Goal: Task Accomplishment & Management: Manage account settings

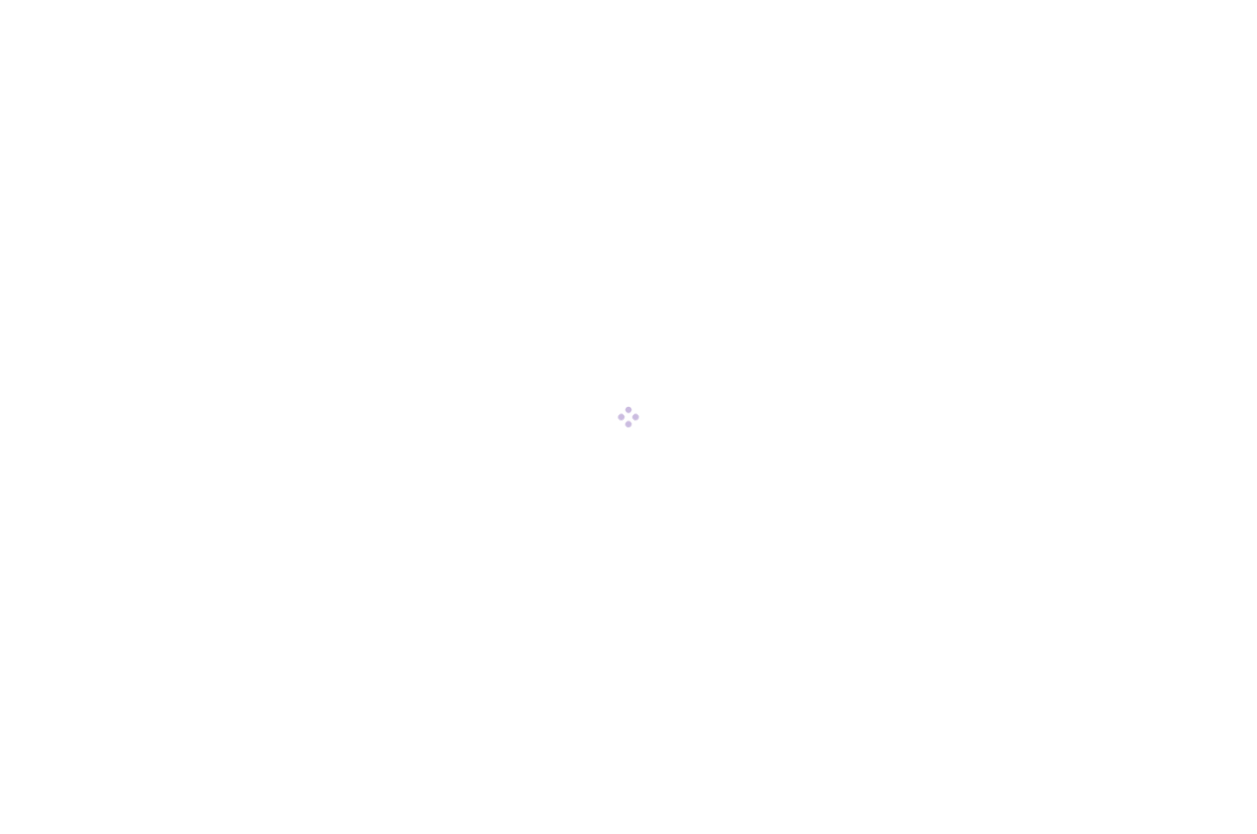
scroll to position [1, 0]
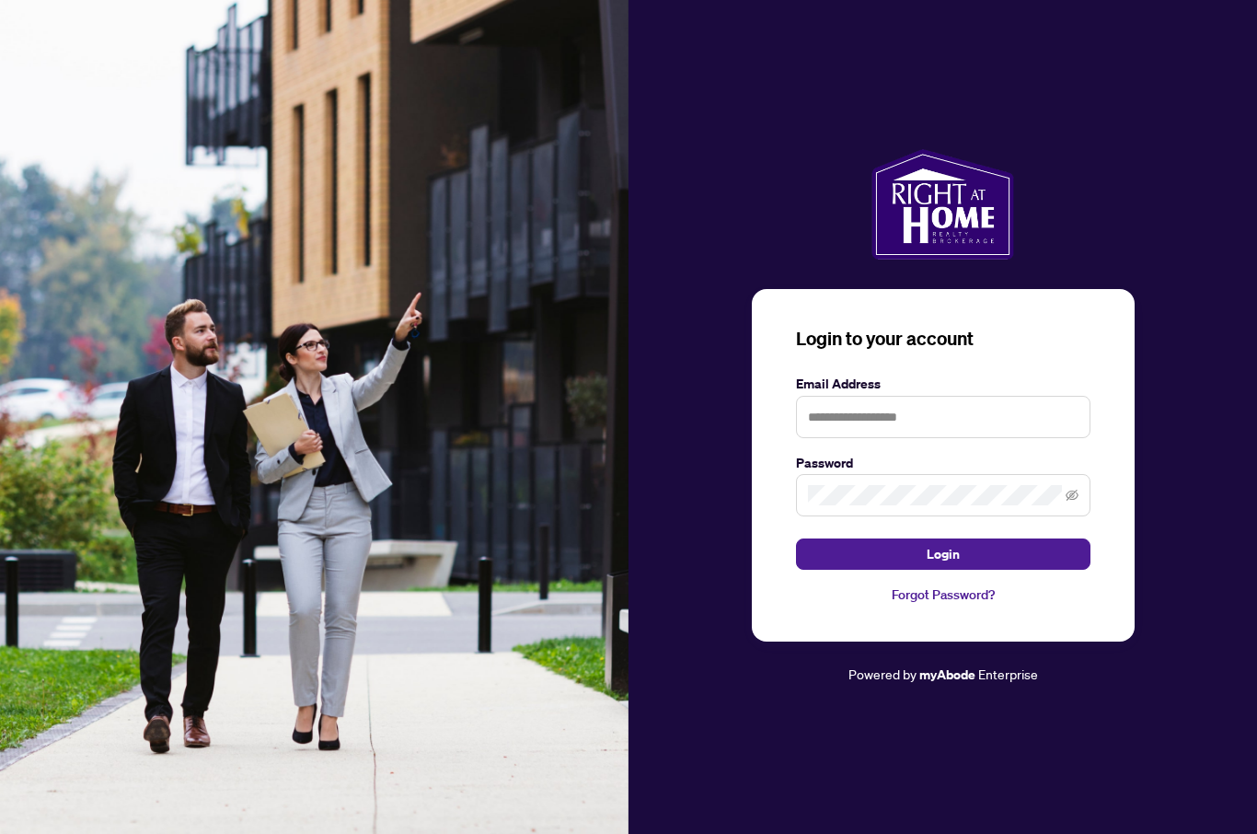
click at [1227, 21] on div "Login to your account Email Address Password Login Forgot Password? Powered by …" at bounding box center [942, 417] width 628 height 834
click at [1214, 29] on div "Login to your account Email Address Password Login Forgot Password? Powered by …" at bounding box center [942, 417] width 628 height 834
click at [1213, 23] on div "Login to your account Email Address Password Login Forgot Password? Powered by …" at bounding box center [942, 417] width 628 height 834
click at [1219, 35] on div "Login to your account Email Address Password Login Forgot Password? Powered by …" at bounding box center [942, 417] width 628 height 834
click at [1219, 34] on div "Login to your account Email Address Password Login Forgot Password? Powered by …" at bounding box center [942, 417] width 628 height 834
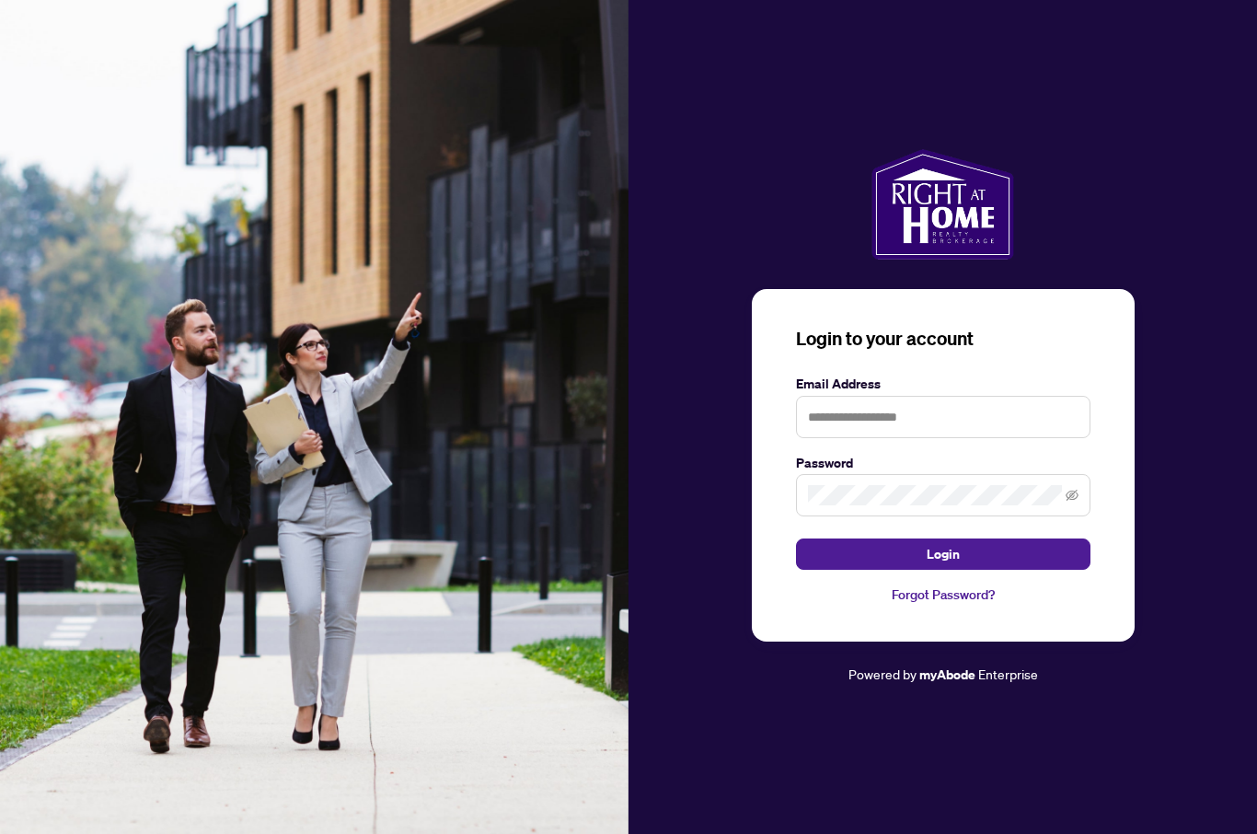
click at [1224, 25] on div "Login to your account Email Address Password Login Forgot Password? Powered by …" at bounding box center [942, 417] width 628 height 834
click at [1224, 36] on div "Login to your account Email Address Password Login Forgot Password? Powered by …" at bounding box center [942, 417] width 628 height 834
click at [1231, 41] on div "Login to your account Email Address Password Login Forgot Password? Powered by …" at bounding box center [942, 417] width 628 height 834
click at [990, 438] on input "text" at bounding box center [943, 417] width 294 height 42
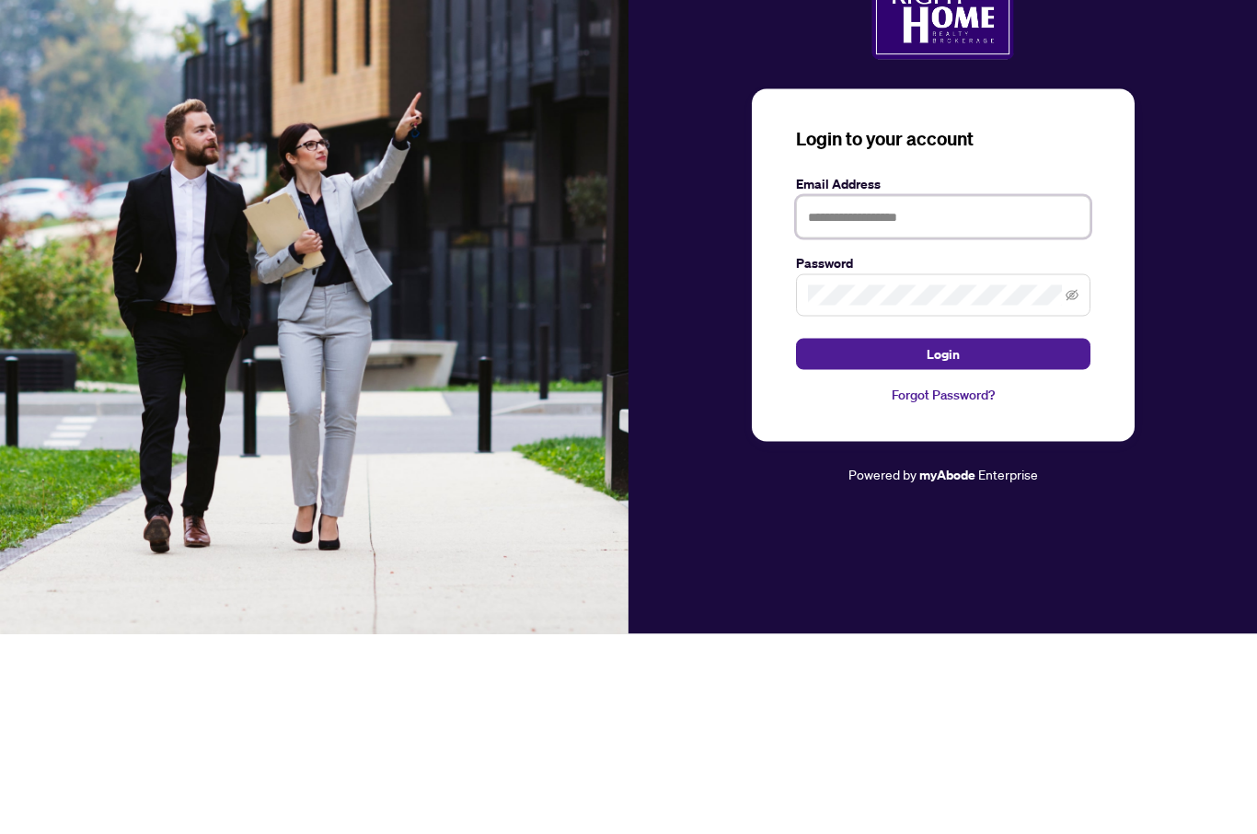
type input "**********"
click at [942, 538] on button "Login" at bounding box center [943, 553] width 294 height 31
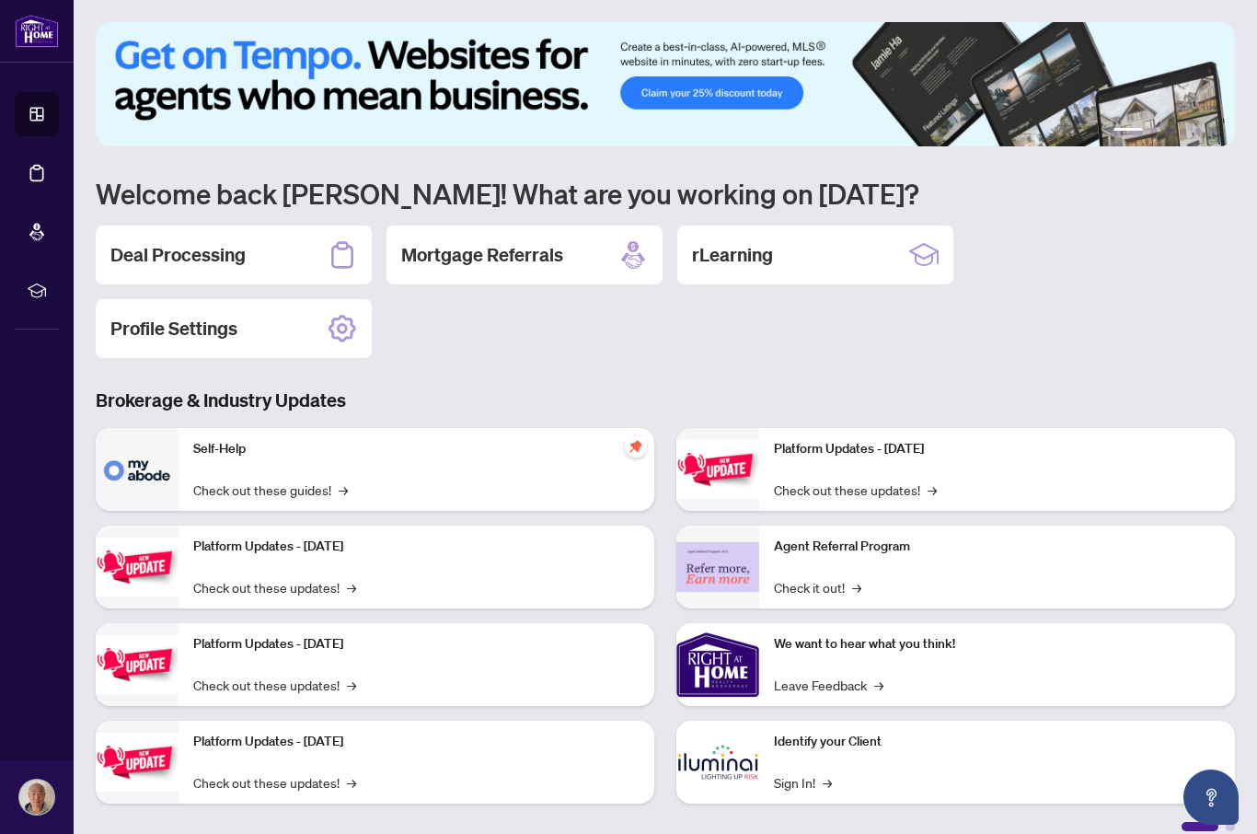
click at [289, 263] on div "Deal Processing" at bounding box center [234, 254] width 276 height 59
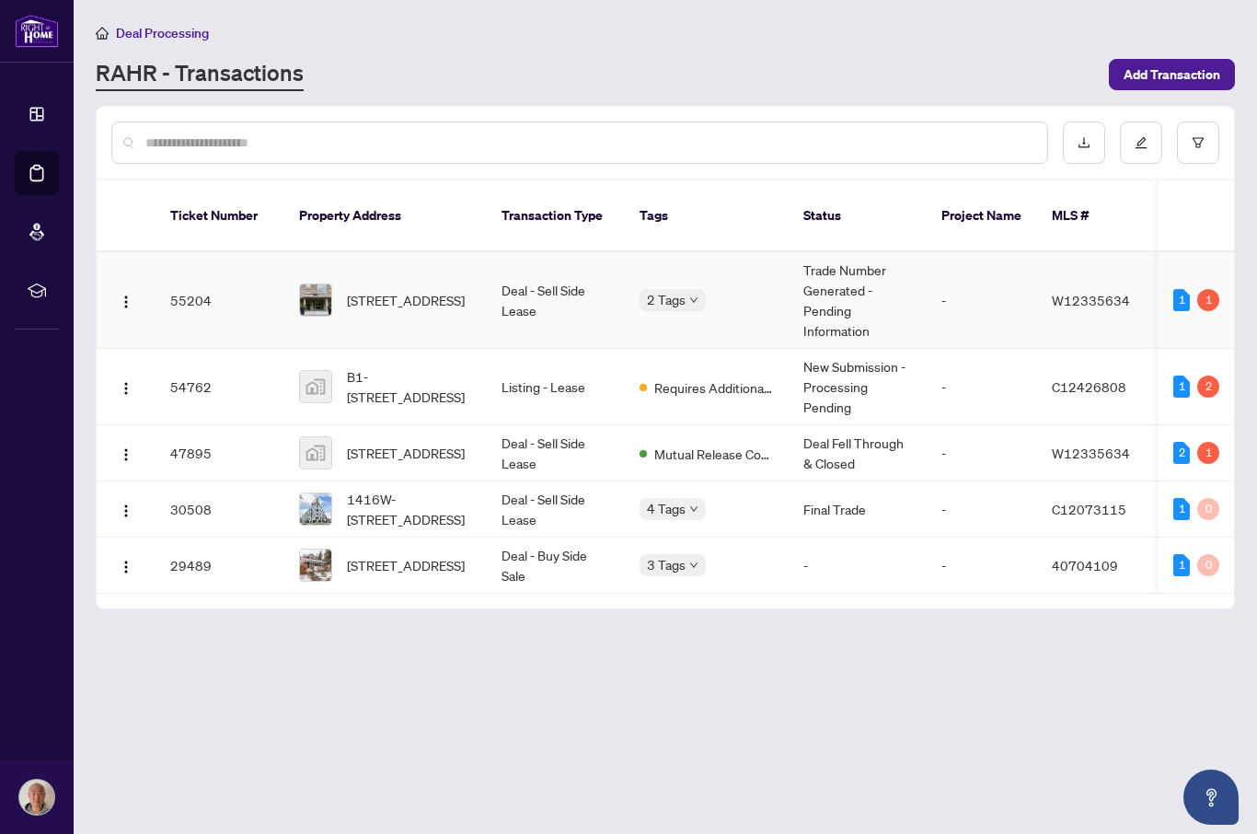
click at [199, 276] on td "55204" at bounding box center [219, 300] width 129 height 97
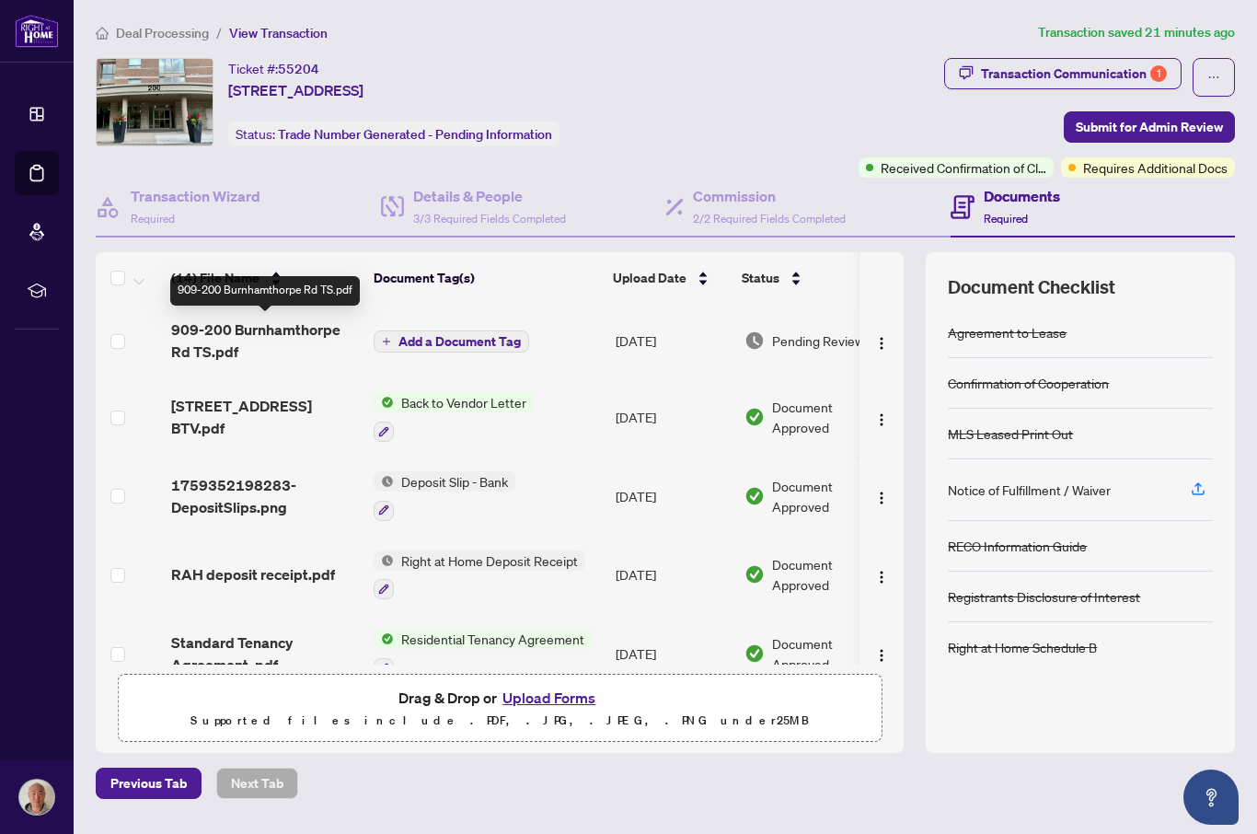
click at [1106, 77] on div "Transaction Communication 1" at bounding box center [1074, 73] width 186 height 29
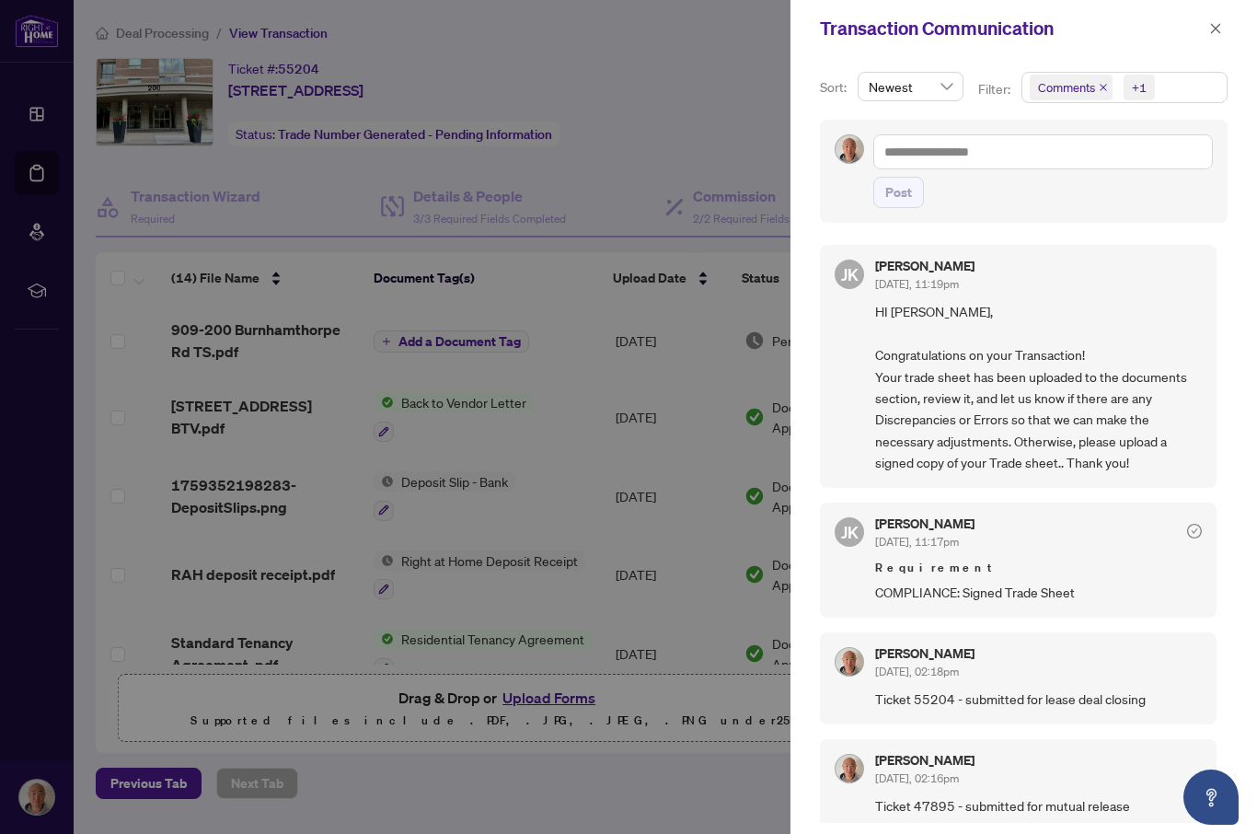
click at [575, 439] on div at bounding box center [628, 417] width 1257 height 834
click at [549, 397] on div at bounding box center [628, 417] width 1257 height 834
click at [1214, 29] on icon "close" at bounding box center [1216, 28] width 10 height 10
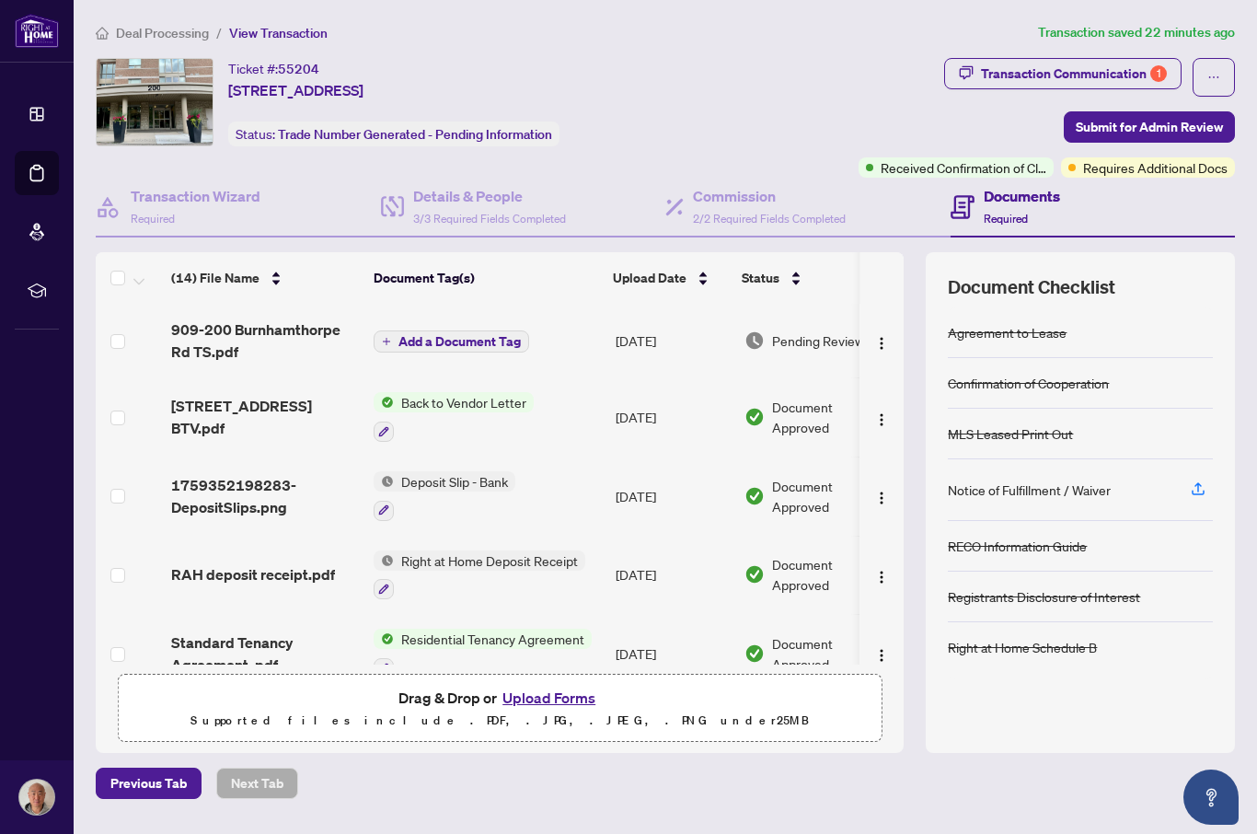
click at [247, 344] on span "909-200 Burnhamthorpe Rd TS.pdf" at bounding box center [265, 340] width 188 height 44
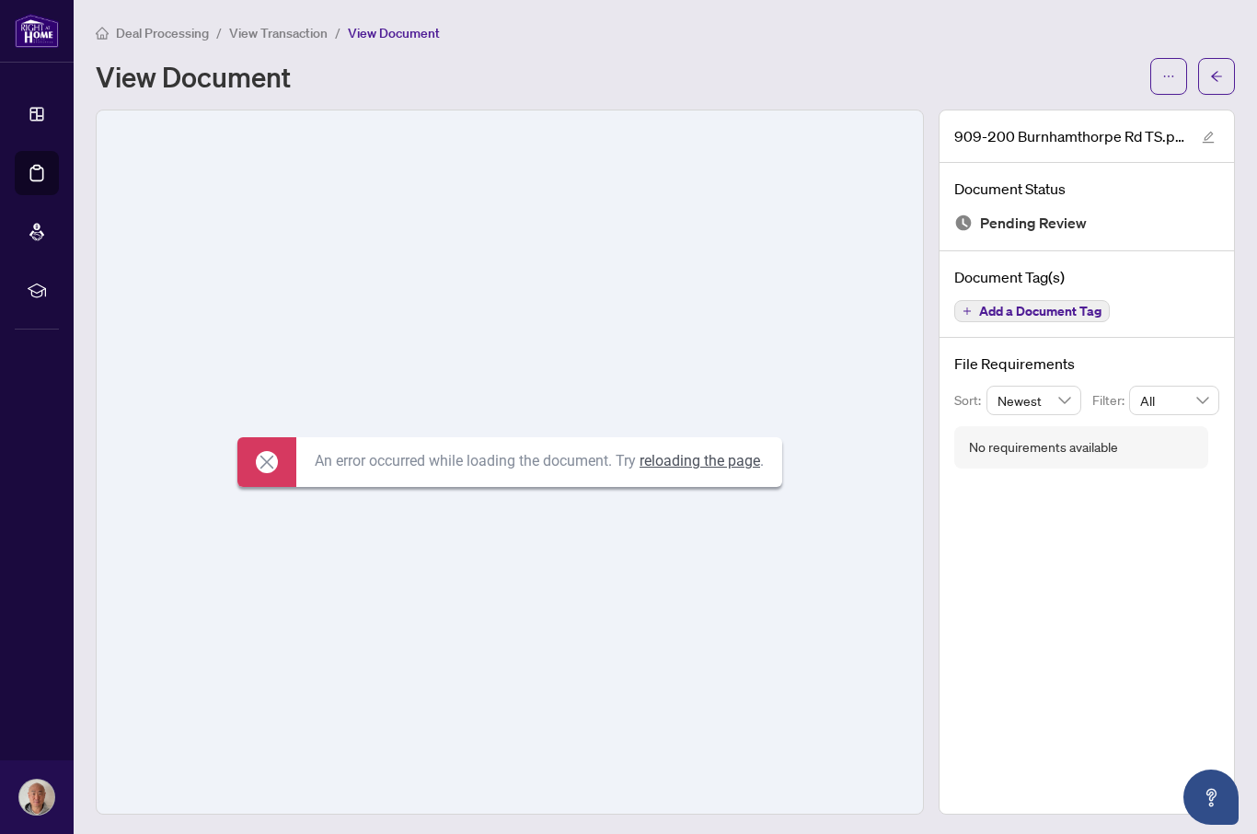
click at [261, 473] on icon at bounding box center [267, 462] width 22 height 22
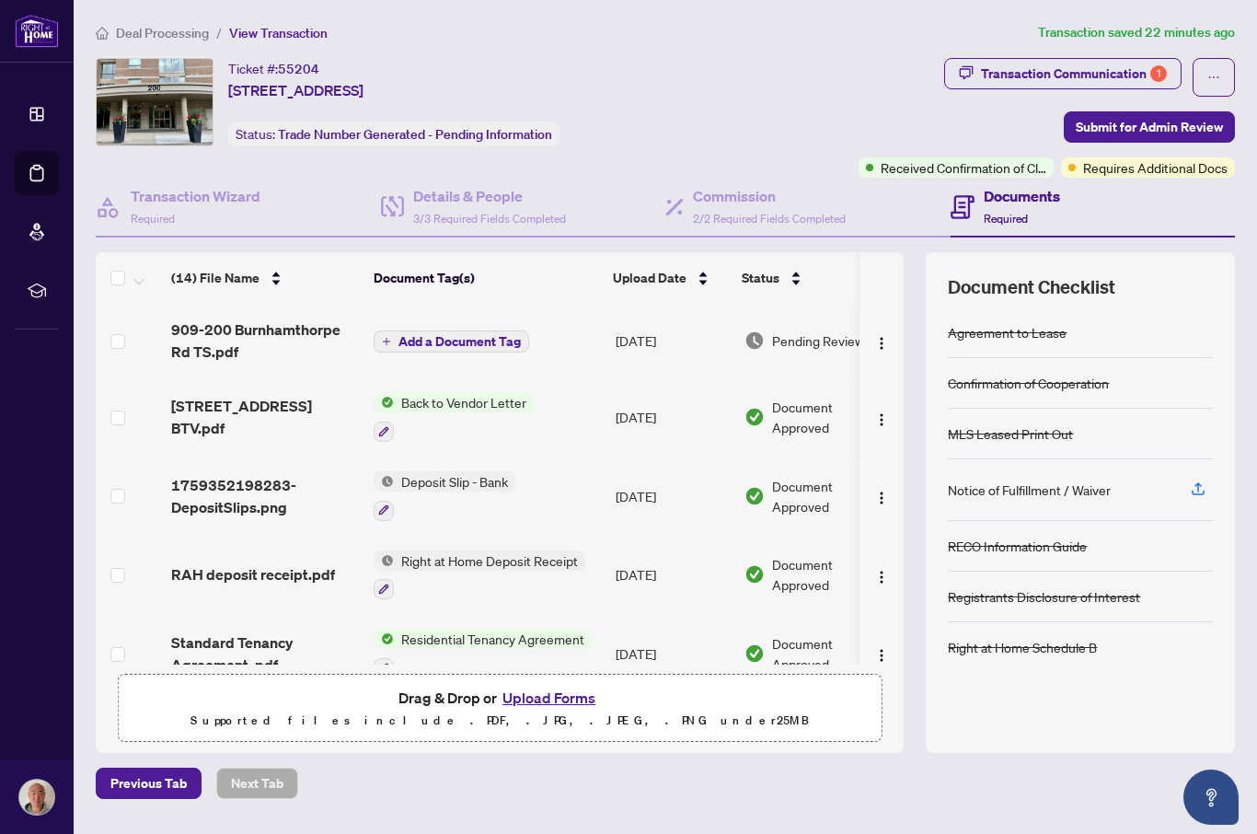
click at [888, 336] on img "button" at bounding box center [881, 343] width 15 height 15
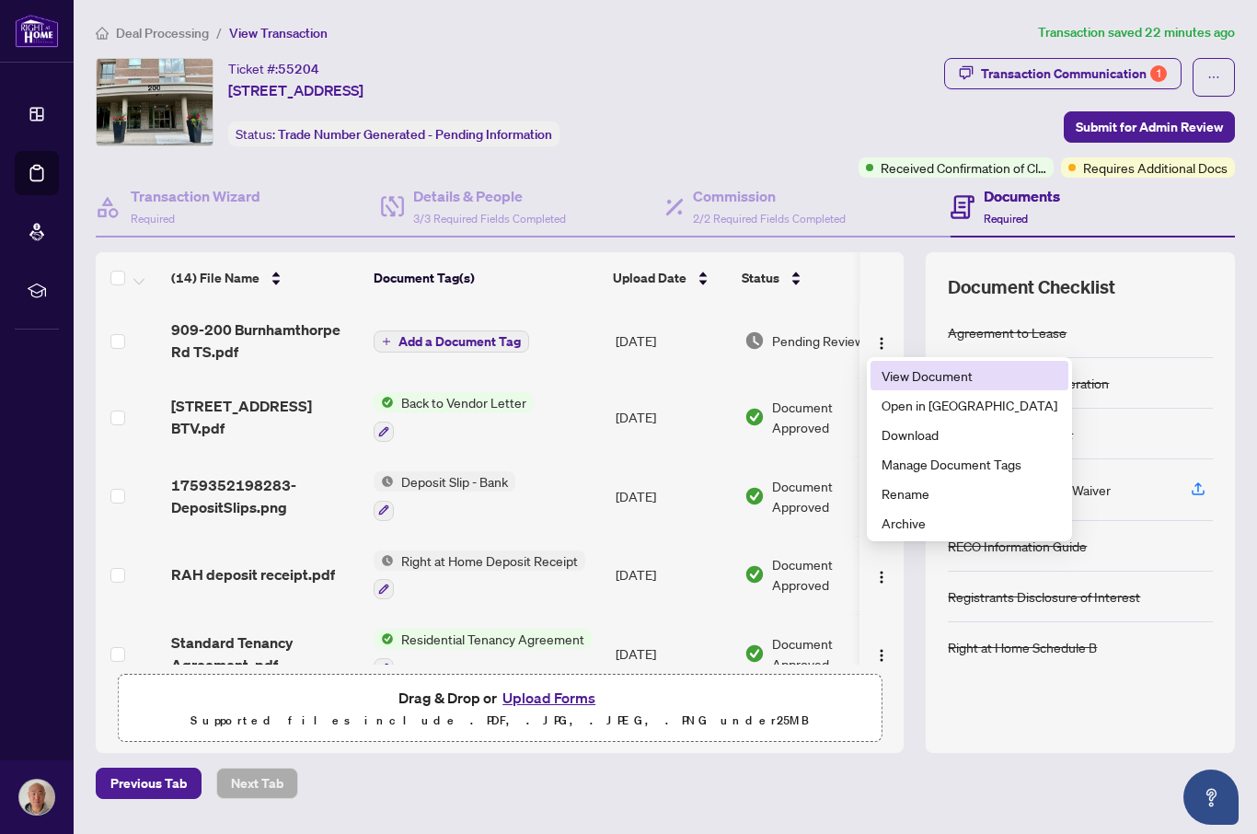
click at [951, 368] on span "View Document" at bounding box center [969, 375] width 176 height 20
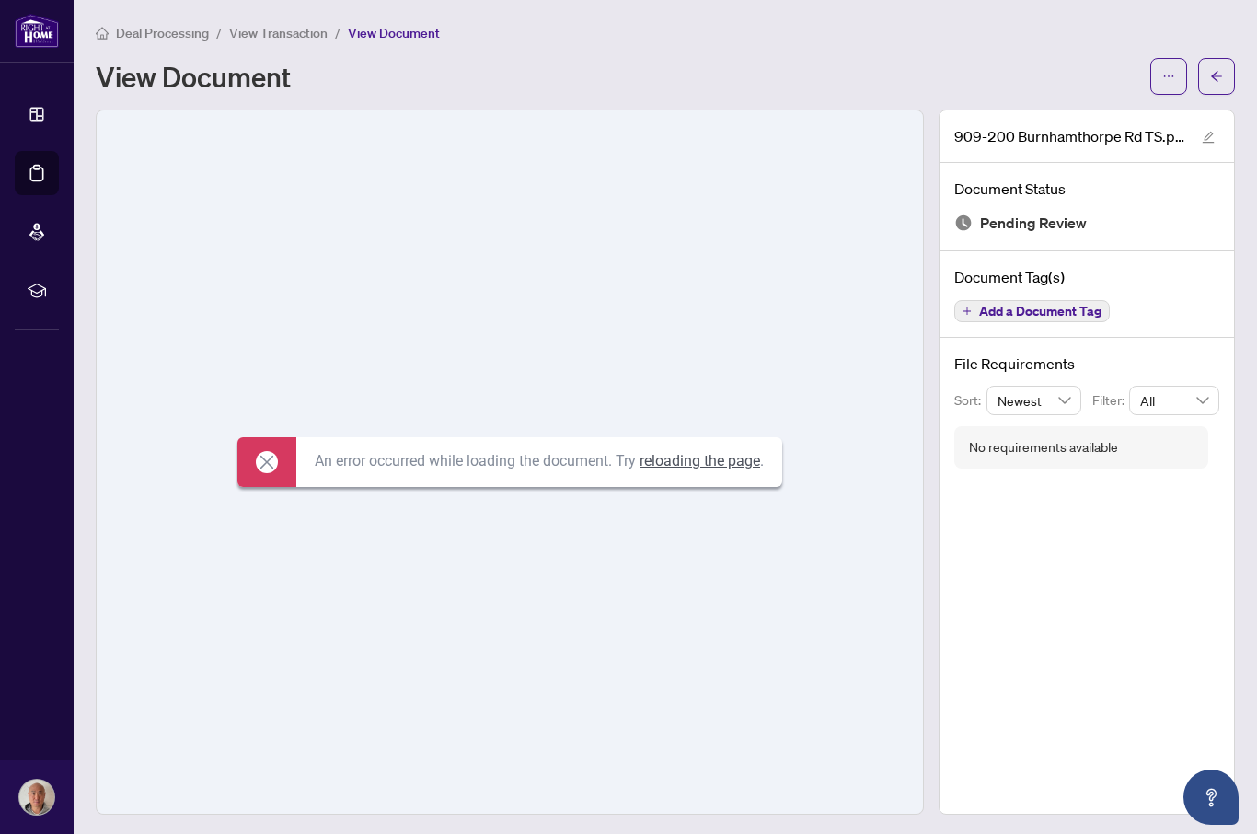
click at [731, 469] on link "reloading the page" at bounding box center [699, 460] width 121 height 17
click at [1232, 55] on div "Deal Processing / View Transaction / View Document View Document" at bounding box center [665, 58] width 1139 height 73
click at [1231, 54] on div "Deal Processing / View Transaction / View Document View Document" at bounding box center [665, 58] width 1139 height 73
click at [1226, 75] on button "button" at bounding box center [1216, 76] width 37 height 37
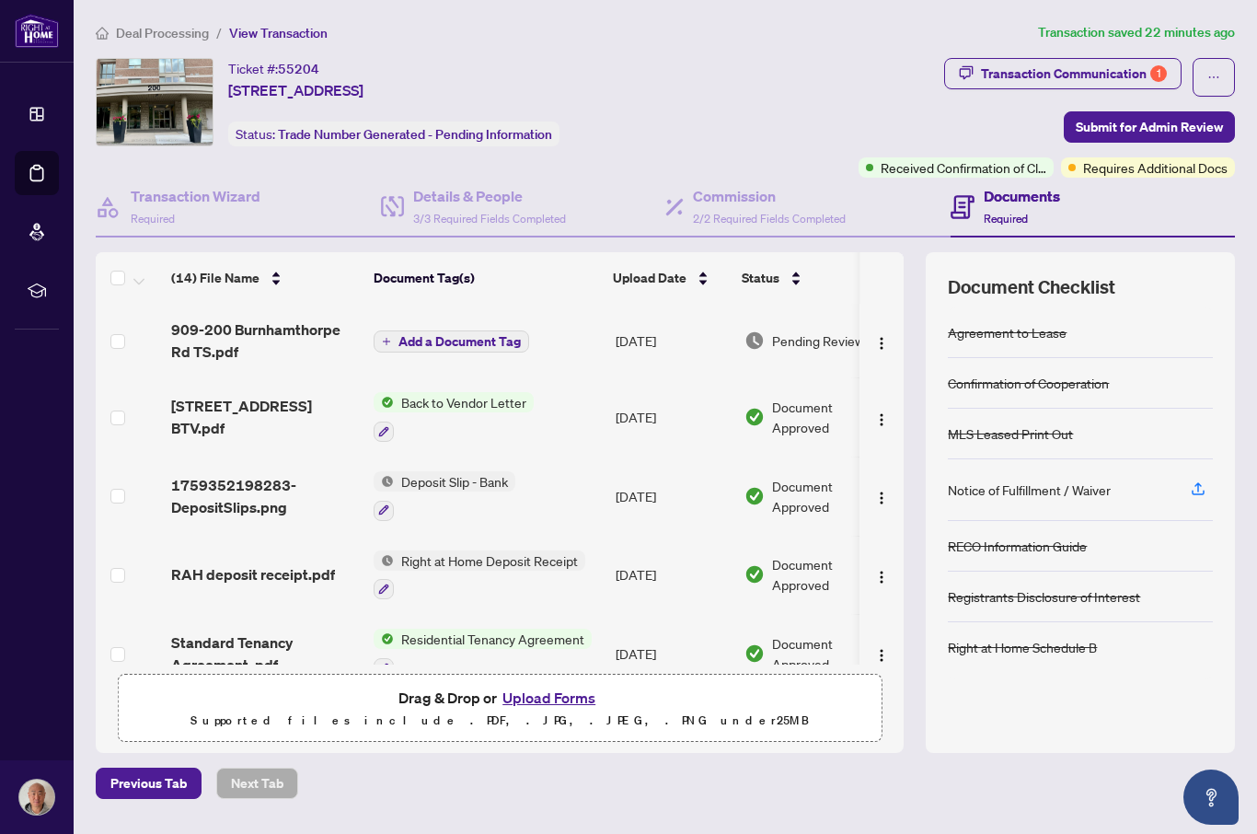
click at [270, 409] on span "[STREET_ADDRESS] BTV.pdf" at bounding box center [265, 417] width 188 height 44
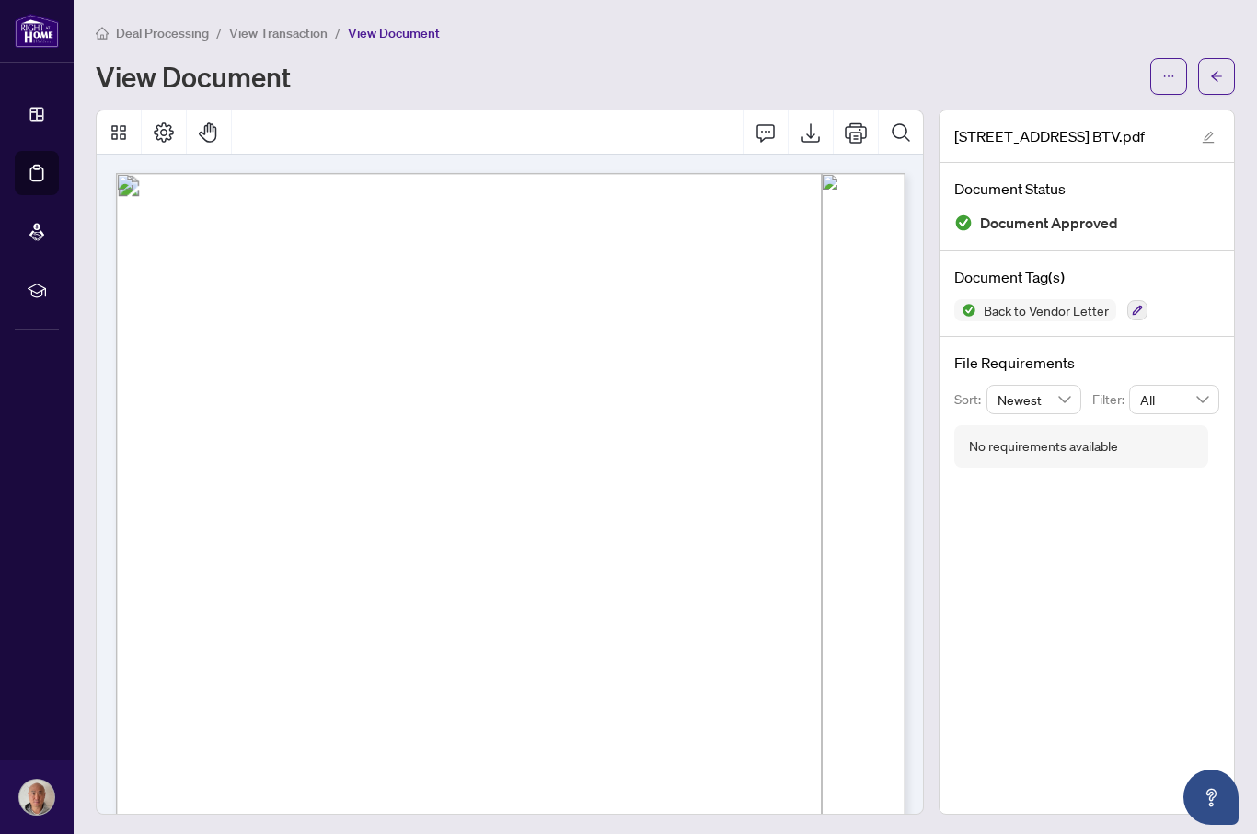
click at [809, 138] on button "Export" at bounding box center [810, 132] width 44 height 44
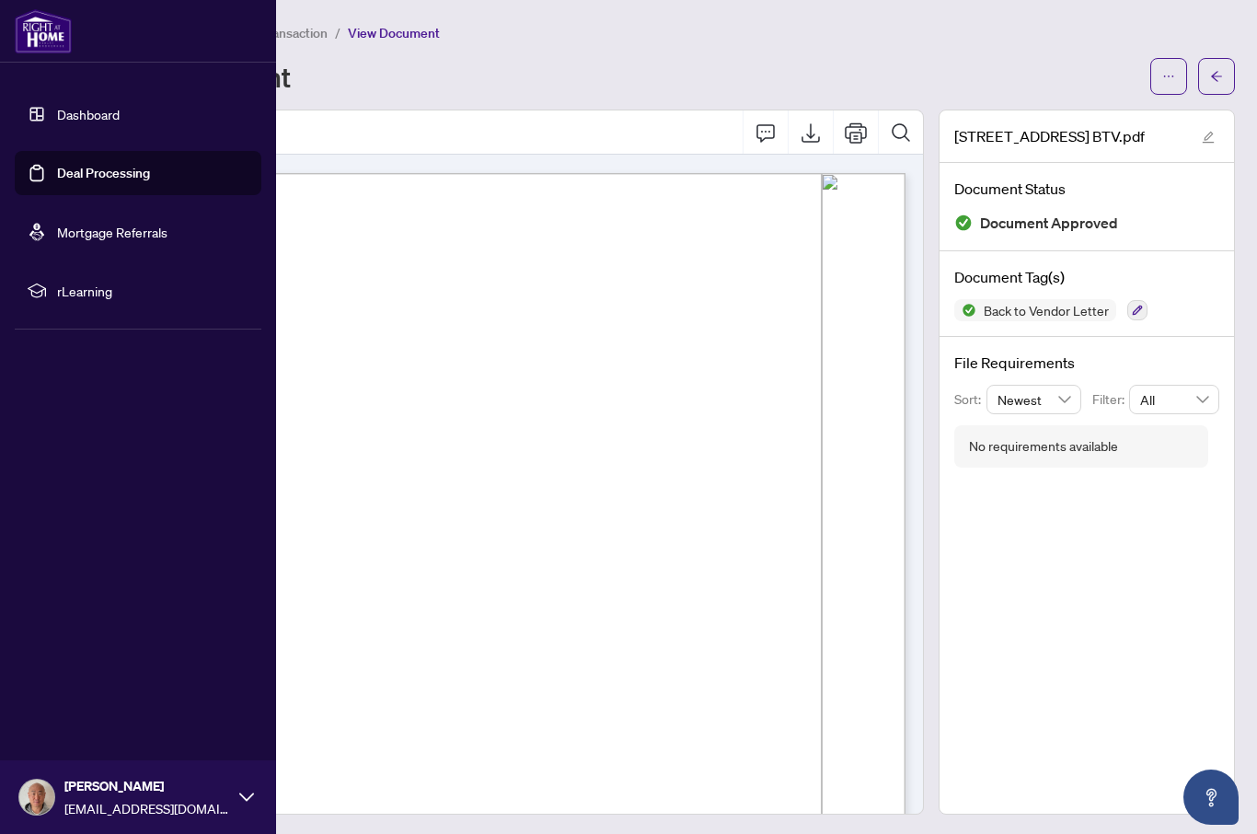
click at [122, 170] on link "Deal Processing" at bounding box center [103, 173] width 93 height 17
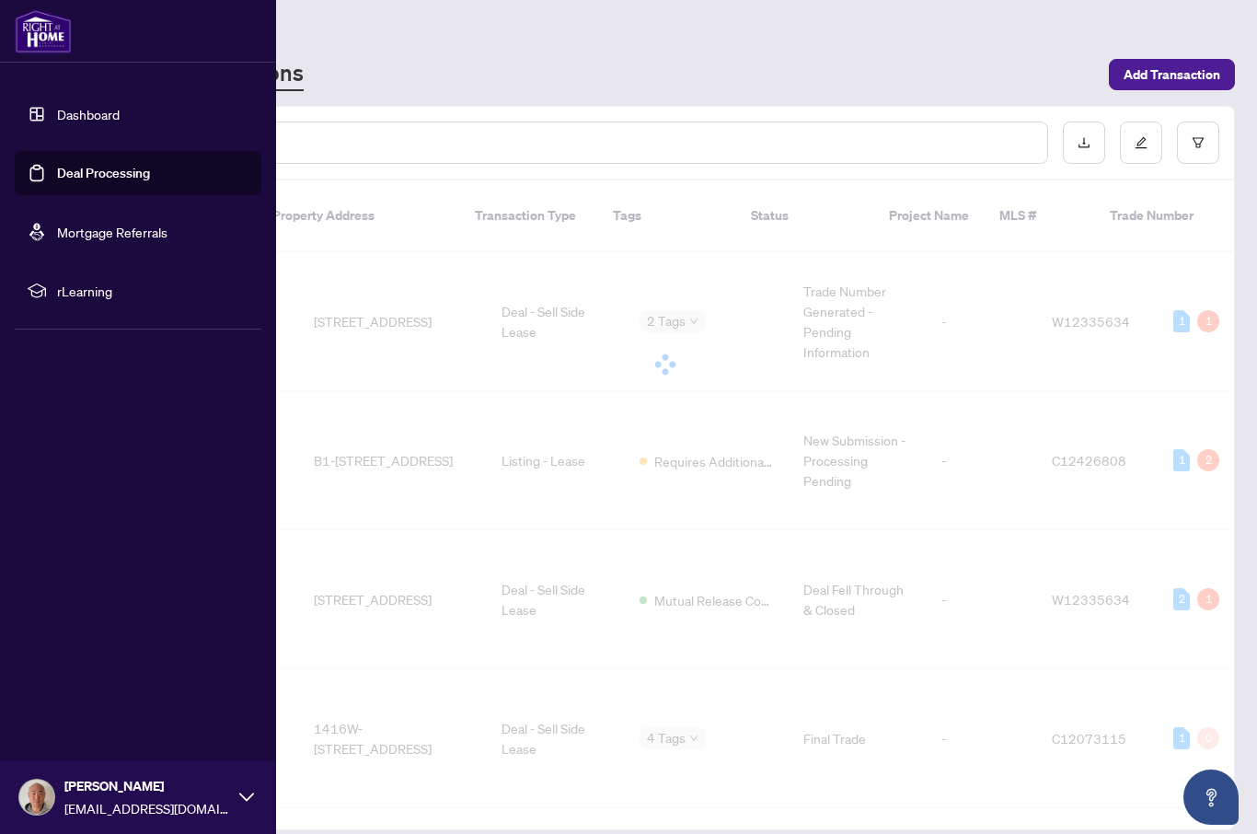
click at [781, 48] on div "Deal Processing [PERSON_NAME] - Transactions Add Transaction" at bounding box center [665, 56] width 1139 height 69
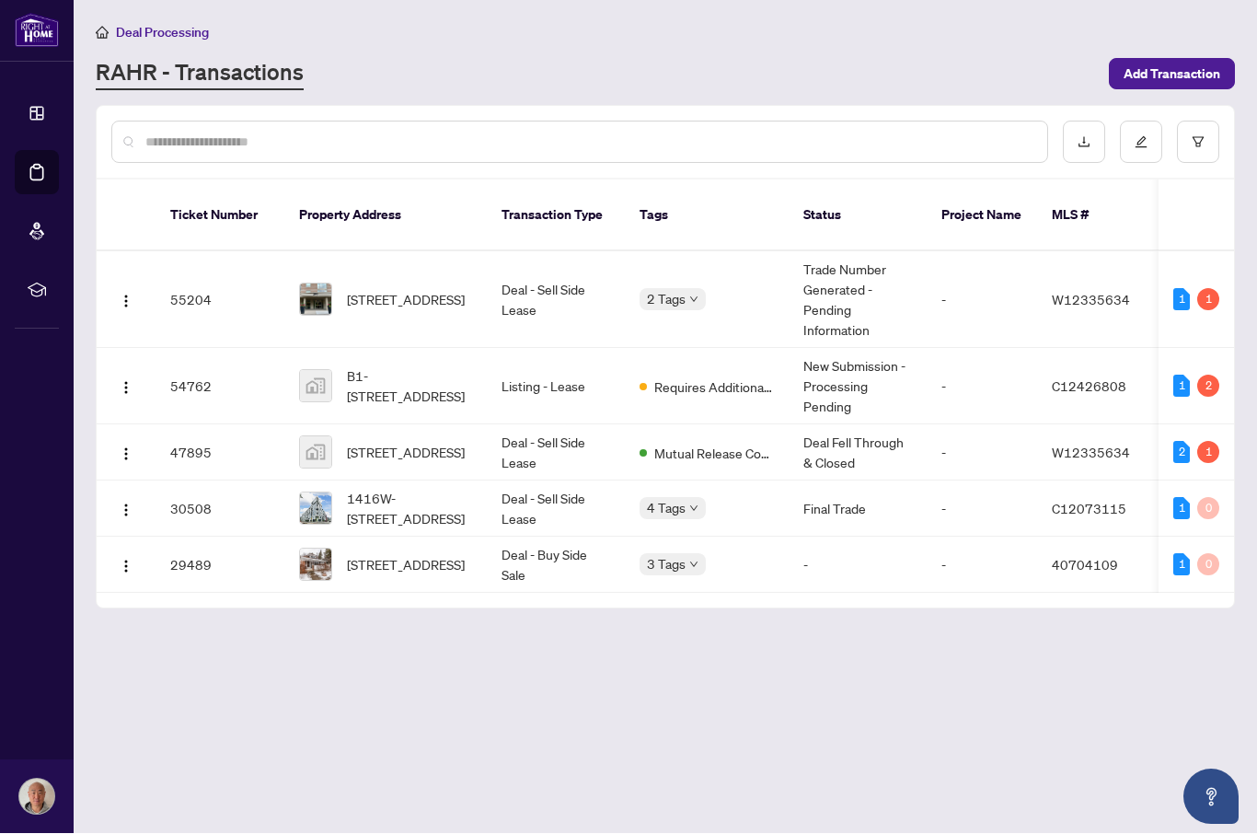
scroll to position [63, 0]
click at [130, 294] on img "button" at bounding box center [126, 301] width 15 height 15
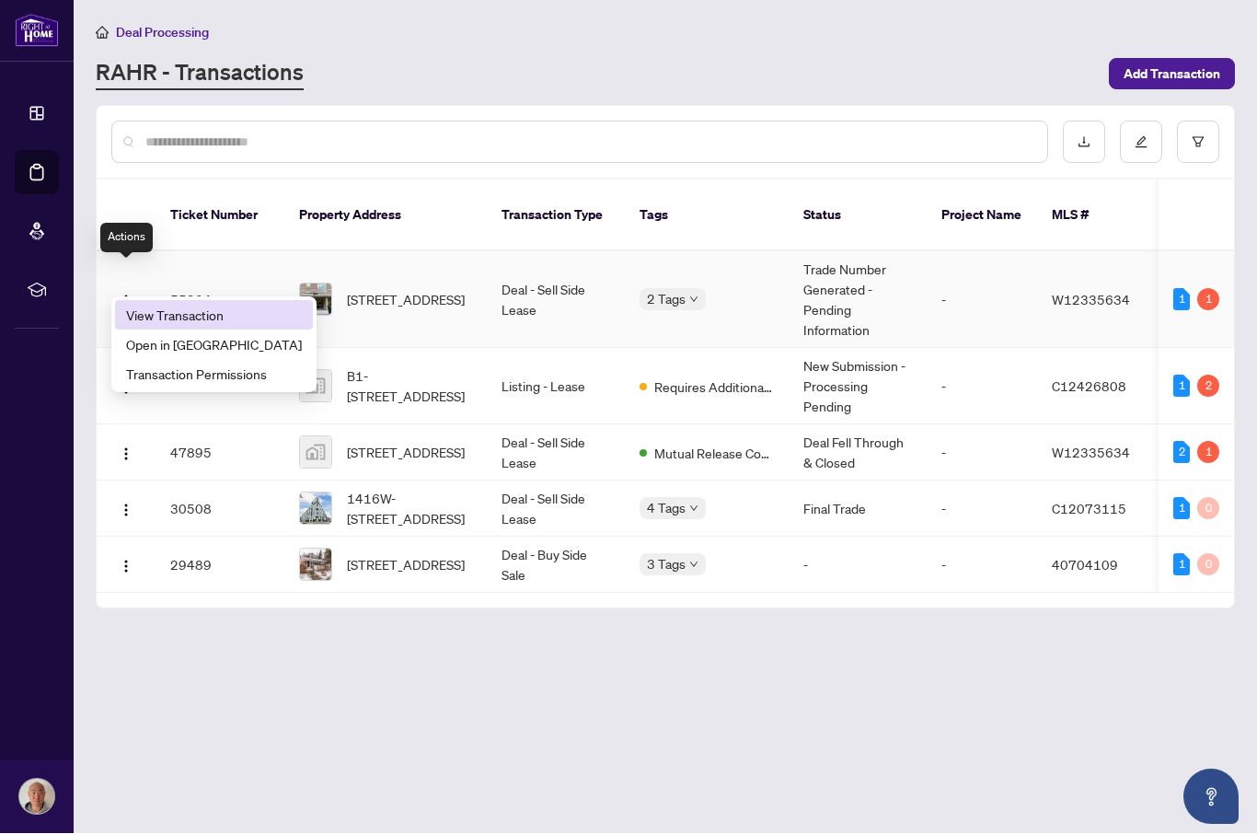
click at [209, 305] on span "View Transaction" at bounding box center [214, 315] width 176 height 20
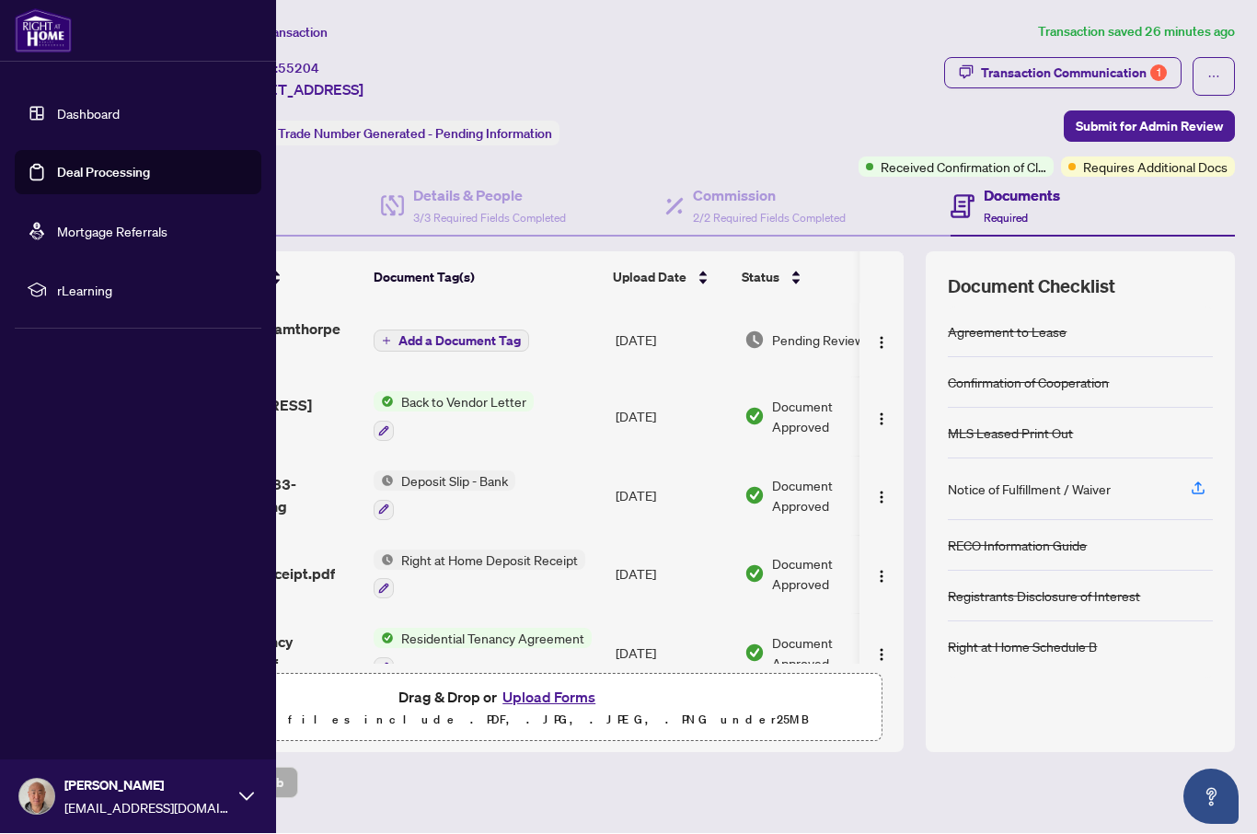
click at [150, 167] on link "Deal Processing" at bounding box center [103, 173] width 93 height 17
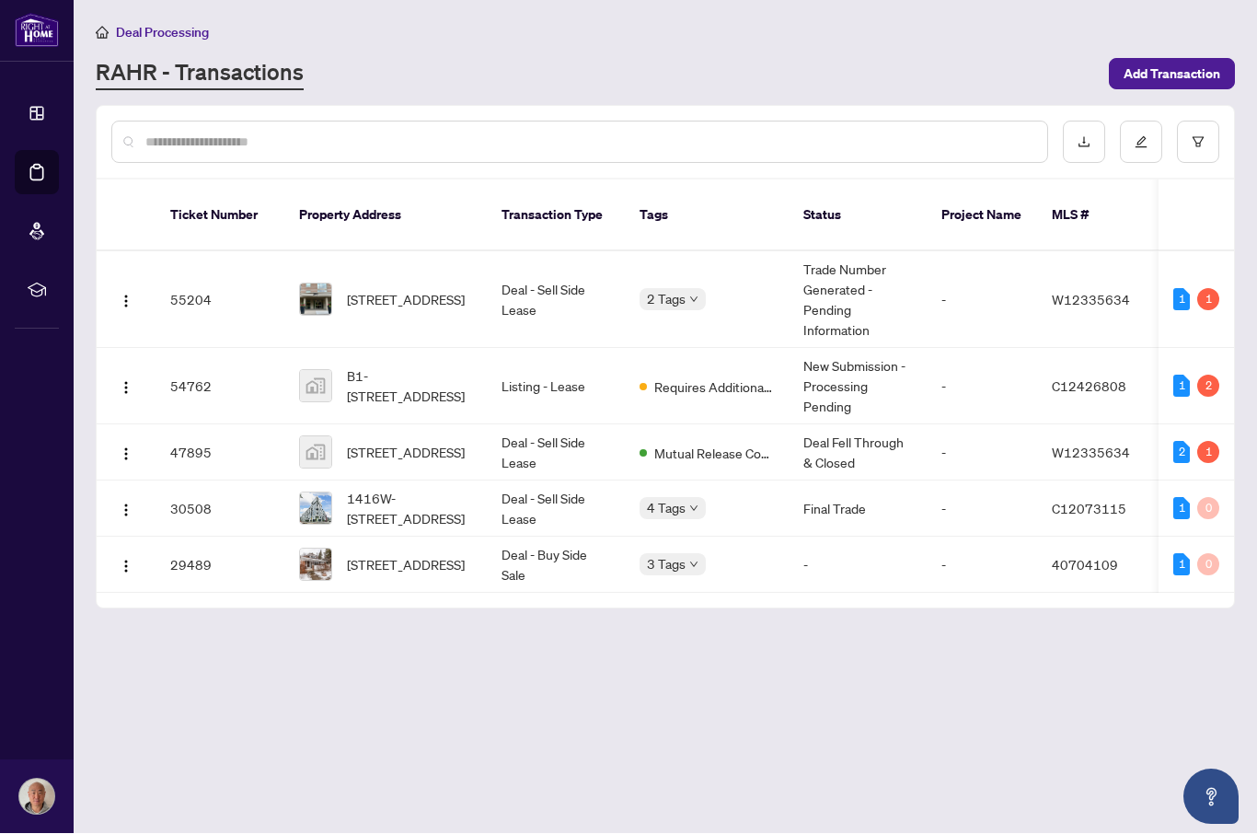
click at [558, 642] on main "Deal Processing [PERSON_NAME] - Transactions Add Transaction Ticket Number Prop…" at bounding box center [665, 417] width 1183 height 834
click at [127, 503] on img "button" at bounding box center [126, 510] width 15 height 15
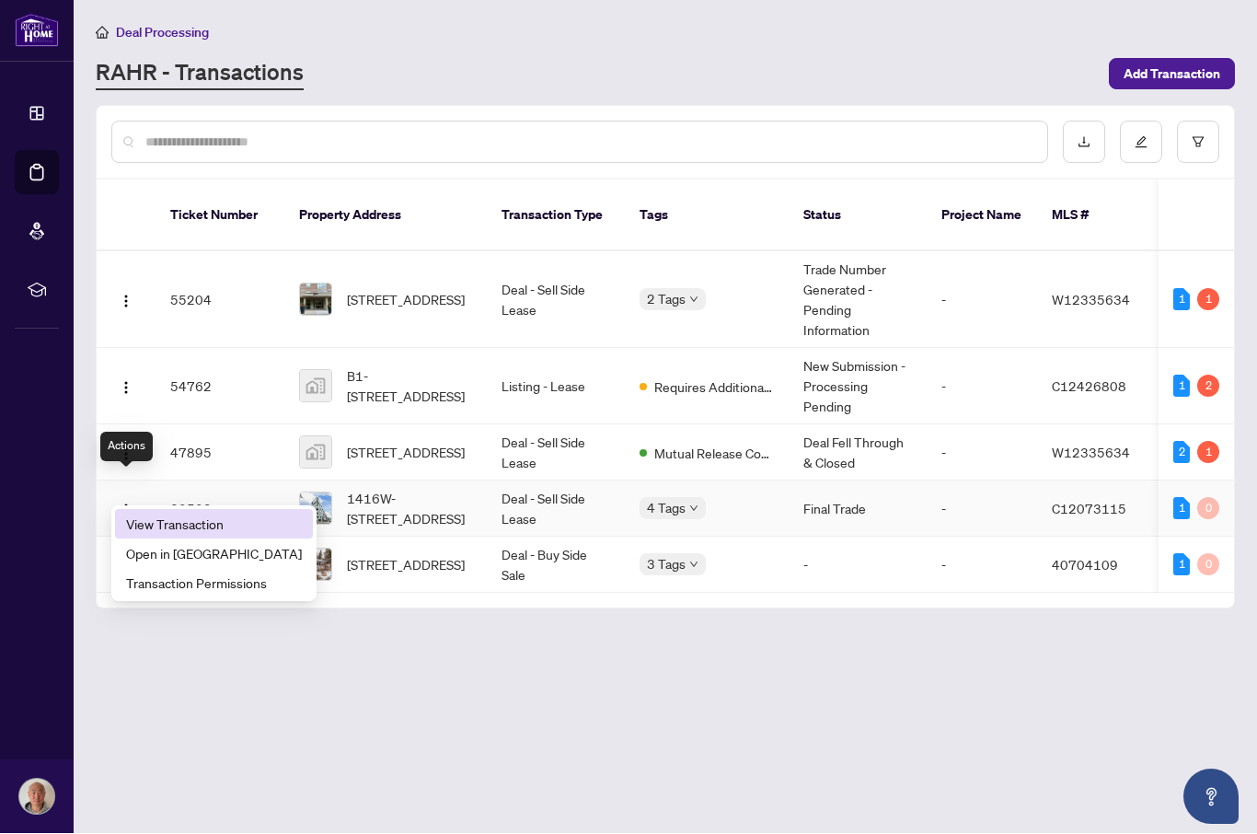
click at [227, 514] on span "View Transaction" at bounding box center [214, 524] width 176 height 20
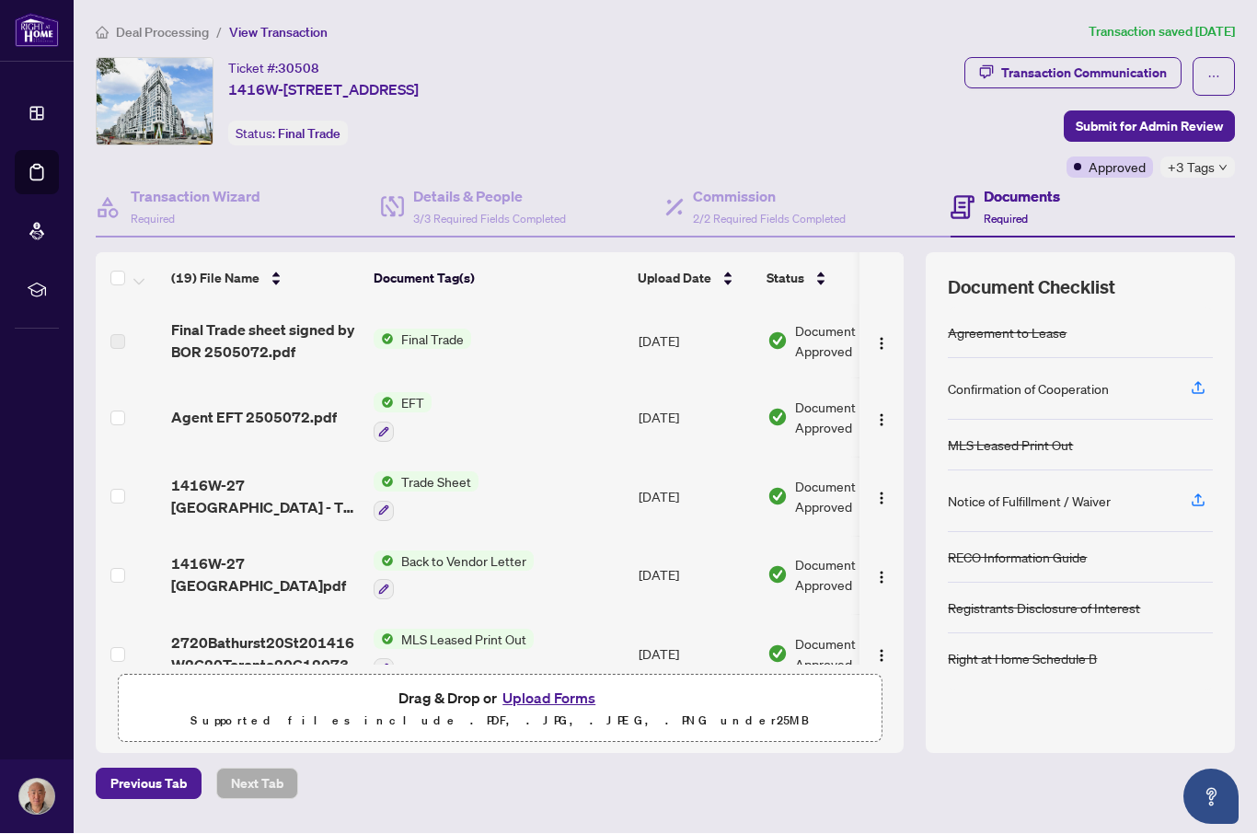
click at [266, 319] on span "Final Trade sheet signed by BOR 2505072.pdf" at bounding box center [265, 341] width 188 height 44
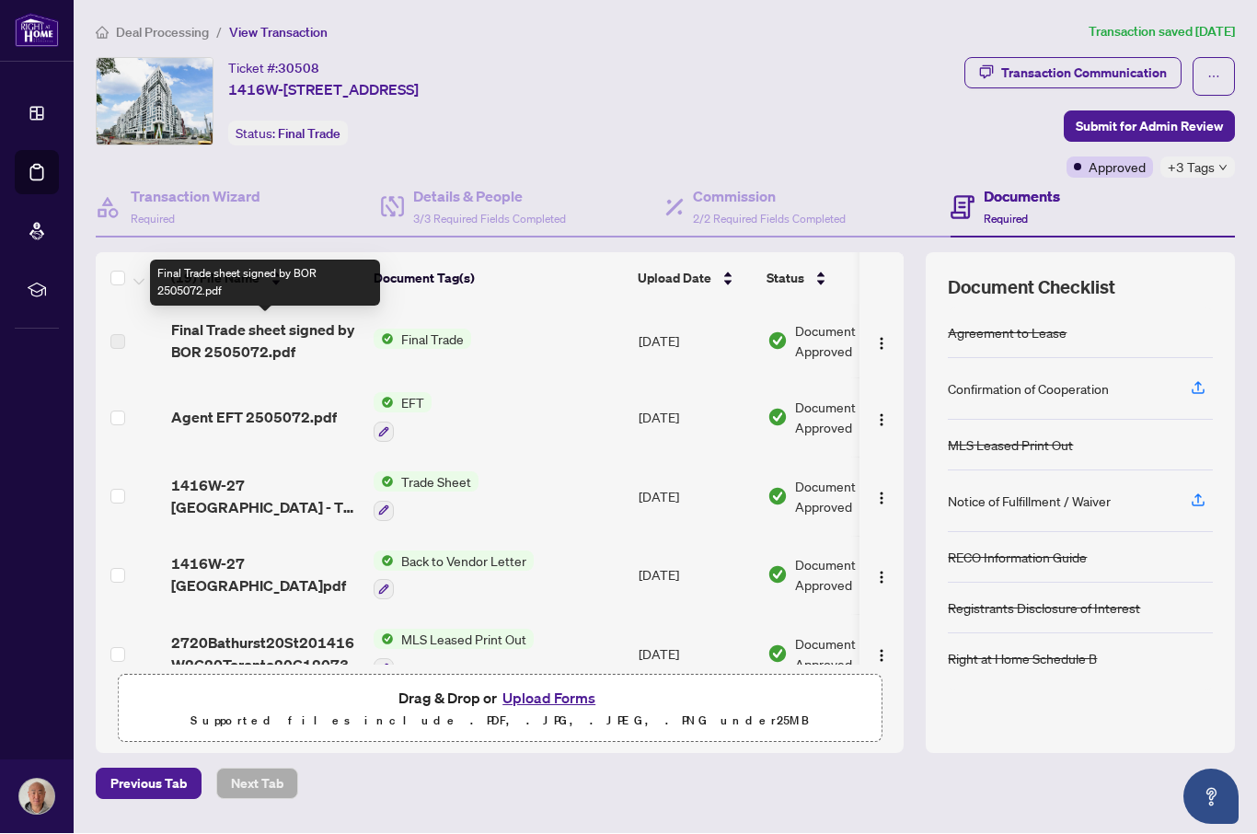
click at [287, 319] on span "Final Trade sheet signed by BOR 2505072.pdf" at bounding box center [265, 341] width 188 height 44
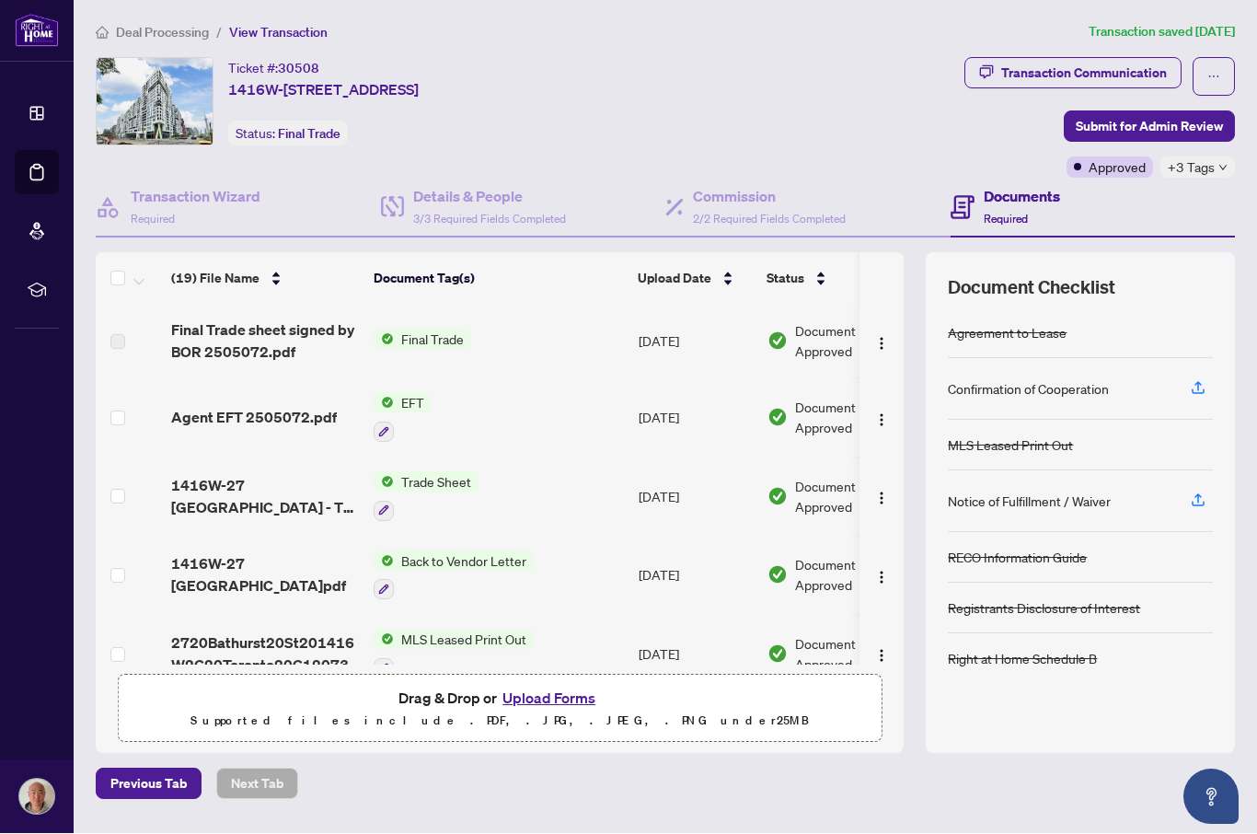
click at [287, 475] on span "1416W-27 [GEOGRAPHIC_DATA] - TS - Signed.pdf" at bounding box center [265, 497] width 188 height 44
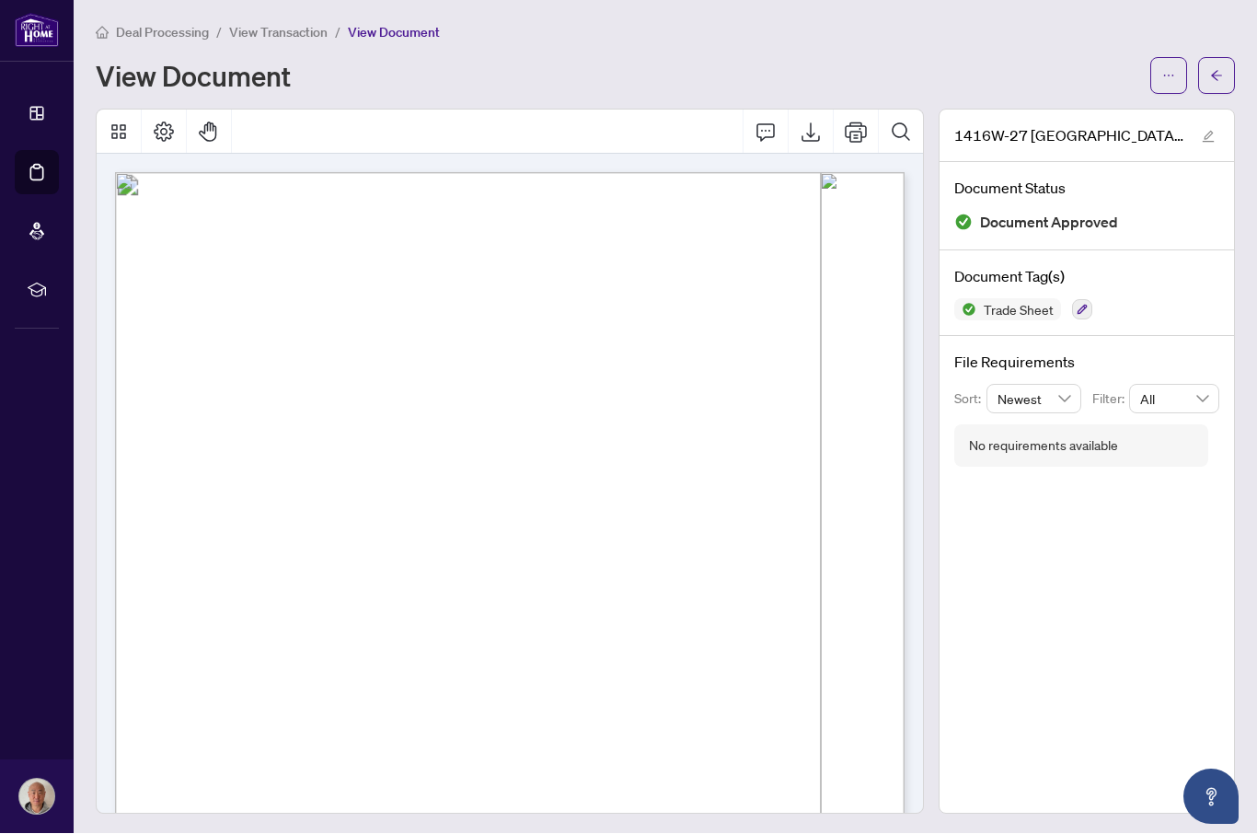
scroll to position [0, 1]
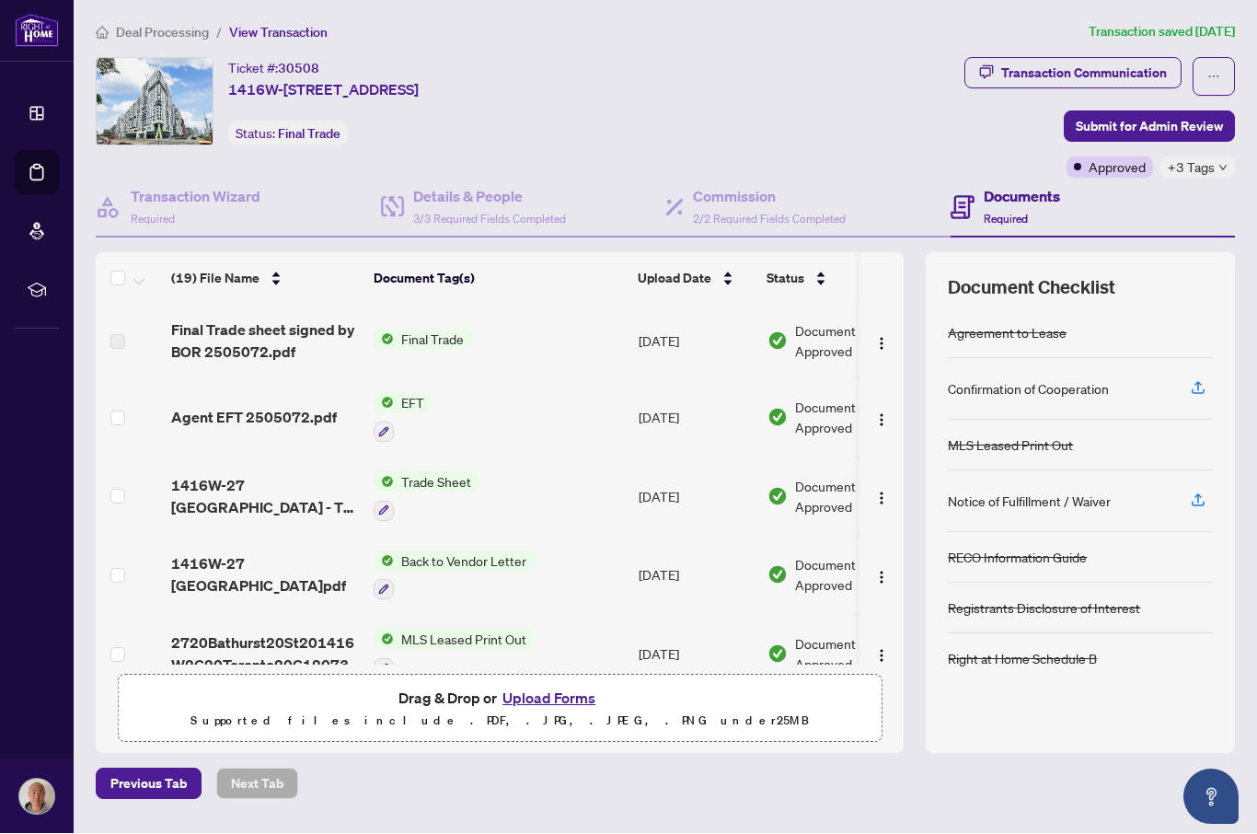
click at [286, 319] on span "Final Trade sheet signed by BOR 2505072.pdf" at bounding box center [265, 341] width 188 height 44
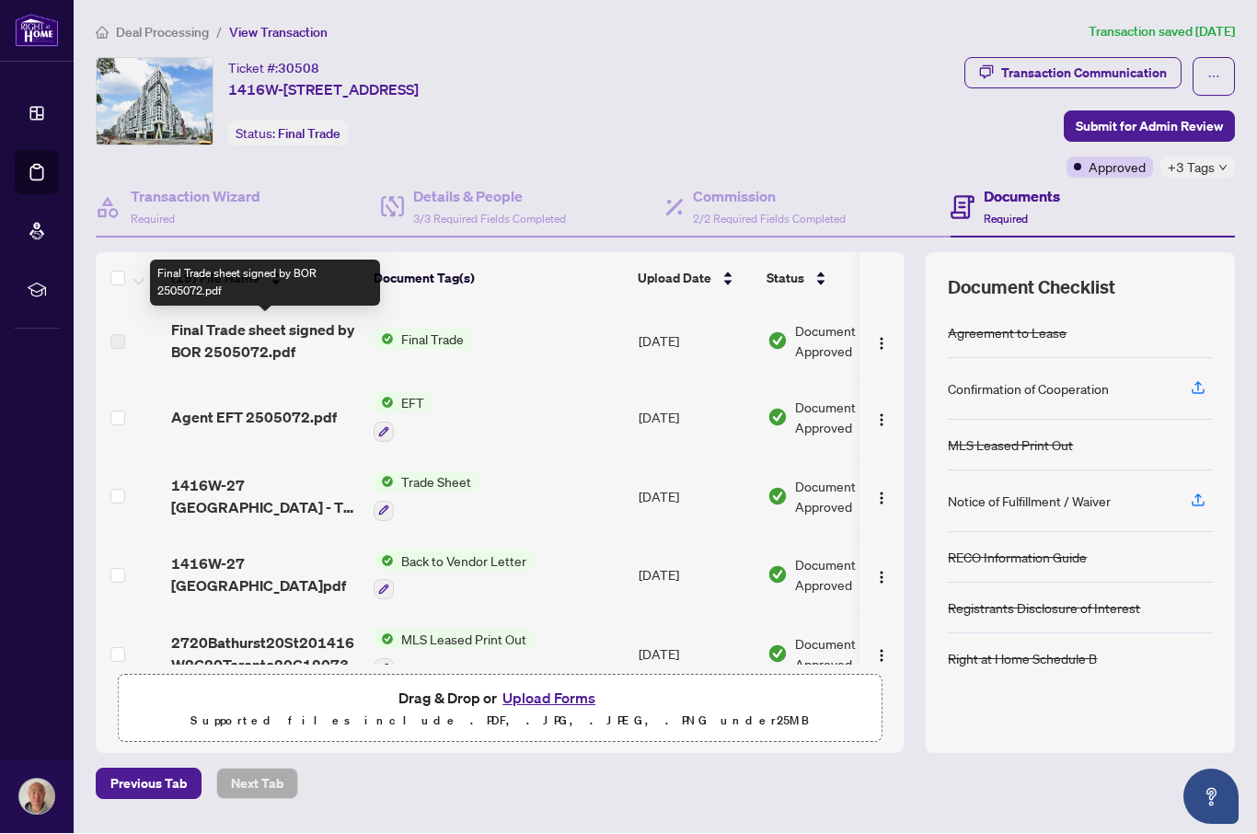
click at [287, 319] on span "Final Trade sheet signed by BOR 2505072.pdf" at bounding box center [265, 341] width 188 height 44
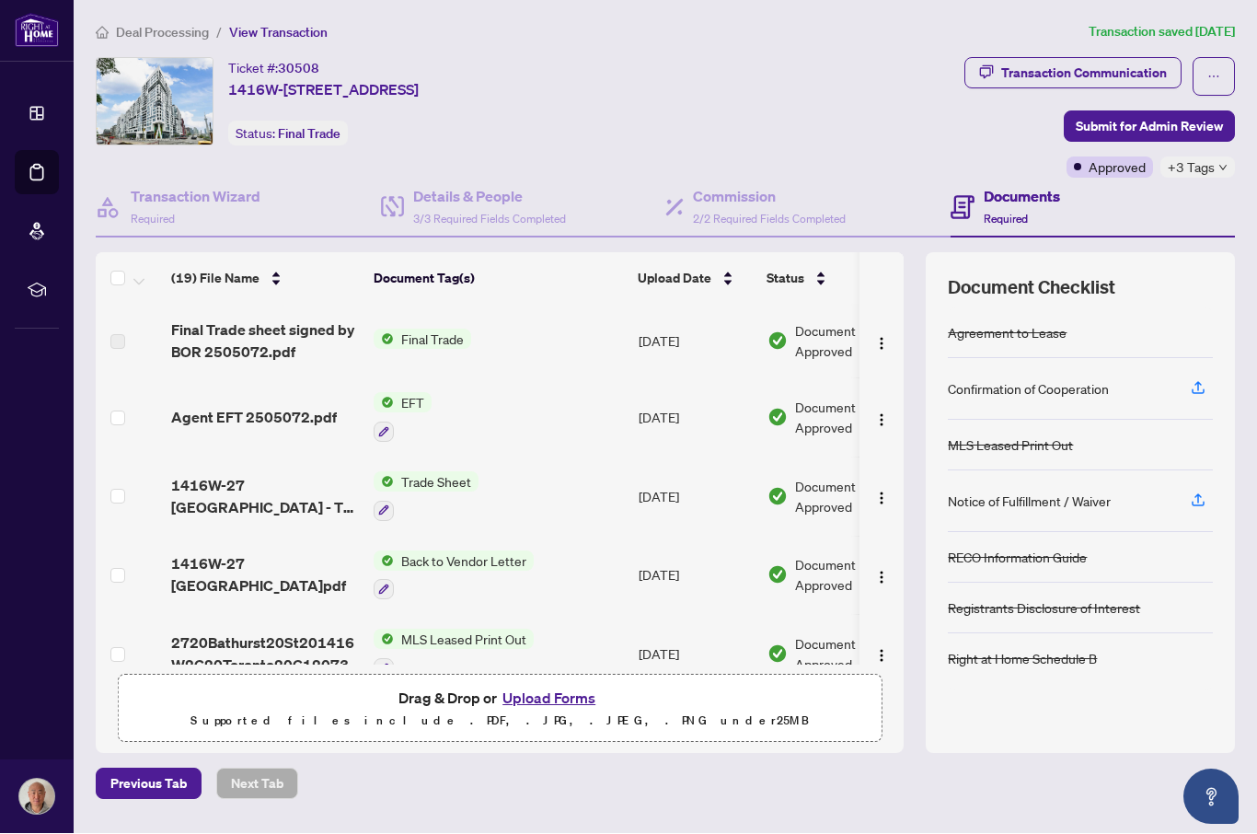
click at [885, 337] on img "button" at bounding box center [881, 344] width 15 height 15
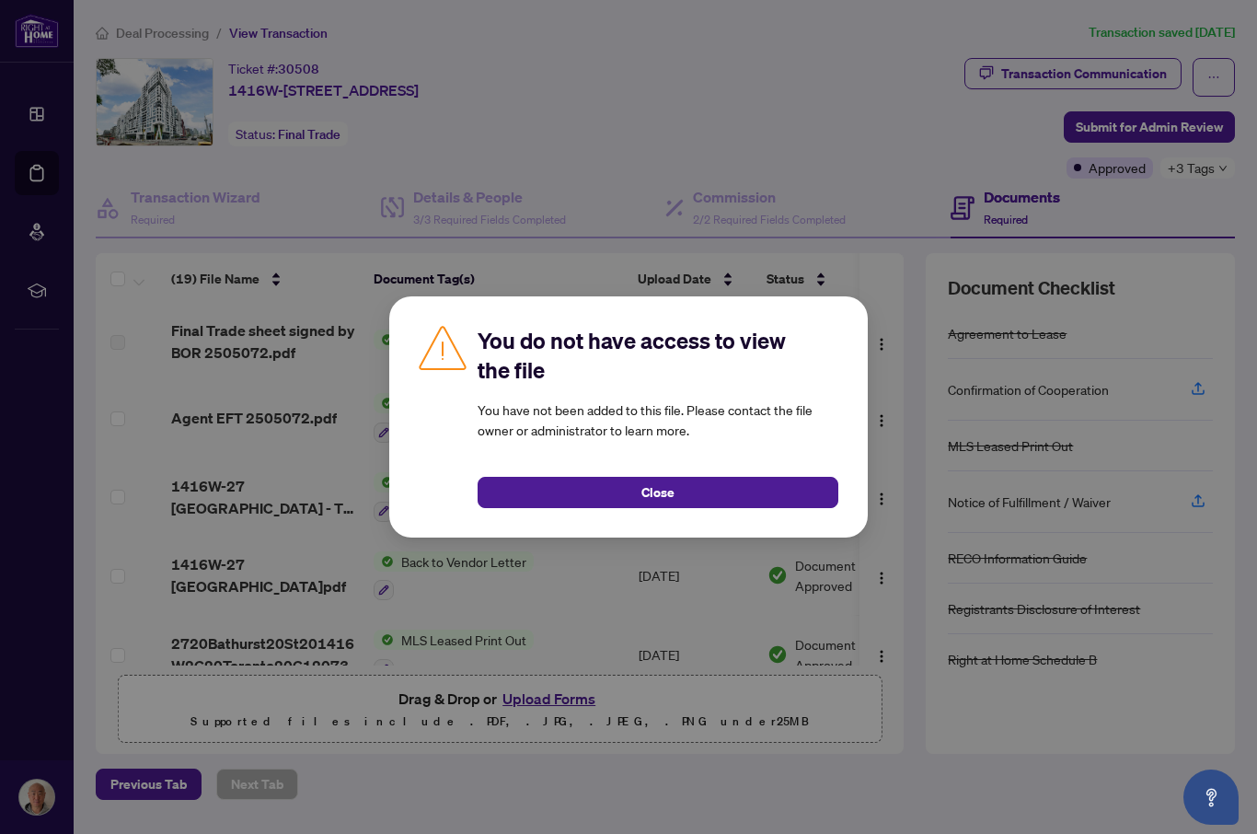
click at [736, 484] on button "Close" at bounding box center [658, 492] width 361 height 31
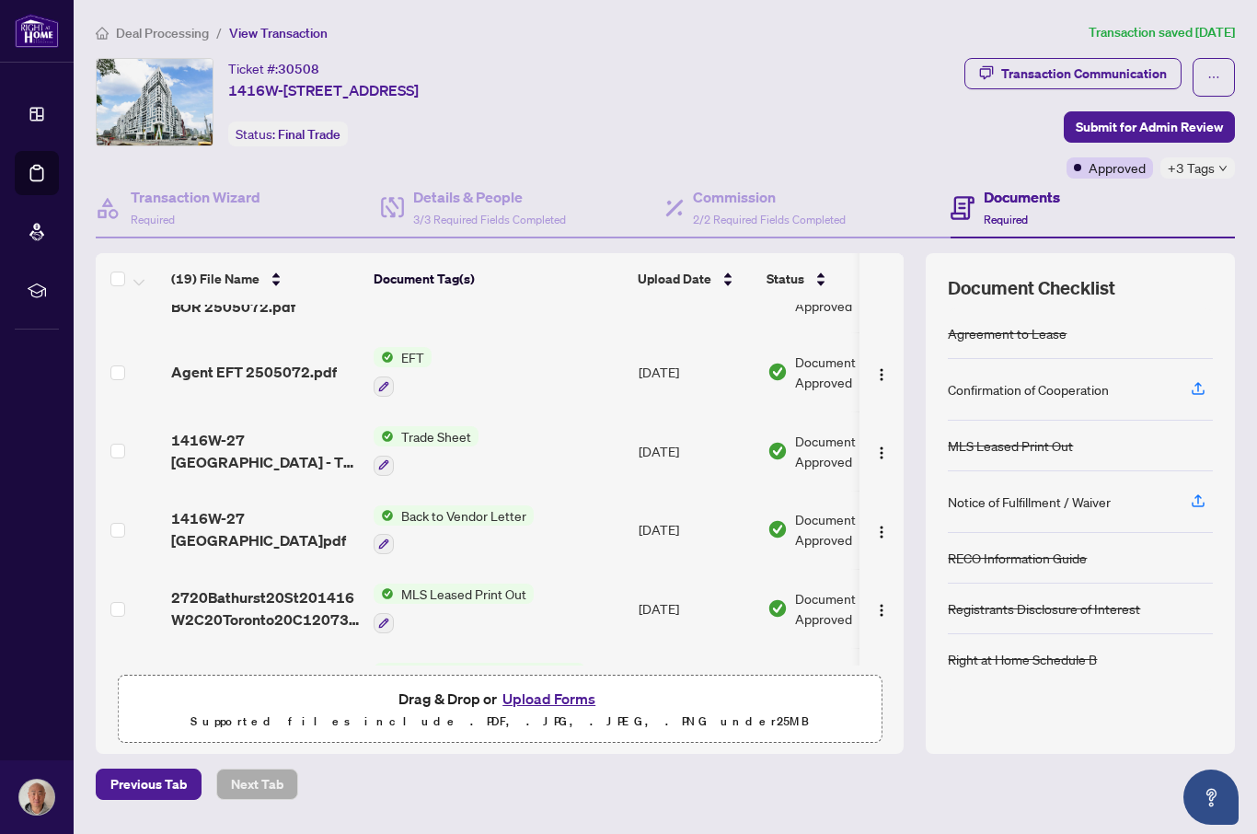
scroll to position [46, 0]
click at [280, 361] on span "Agent EFT 2505072.pdf" at bounding box center [254, 372] width 166 height 22
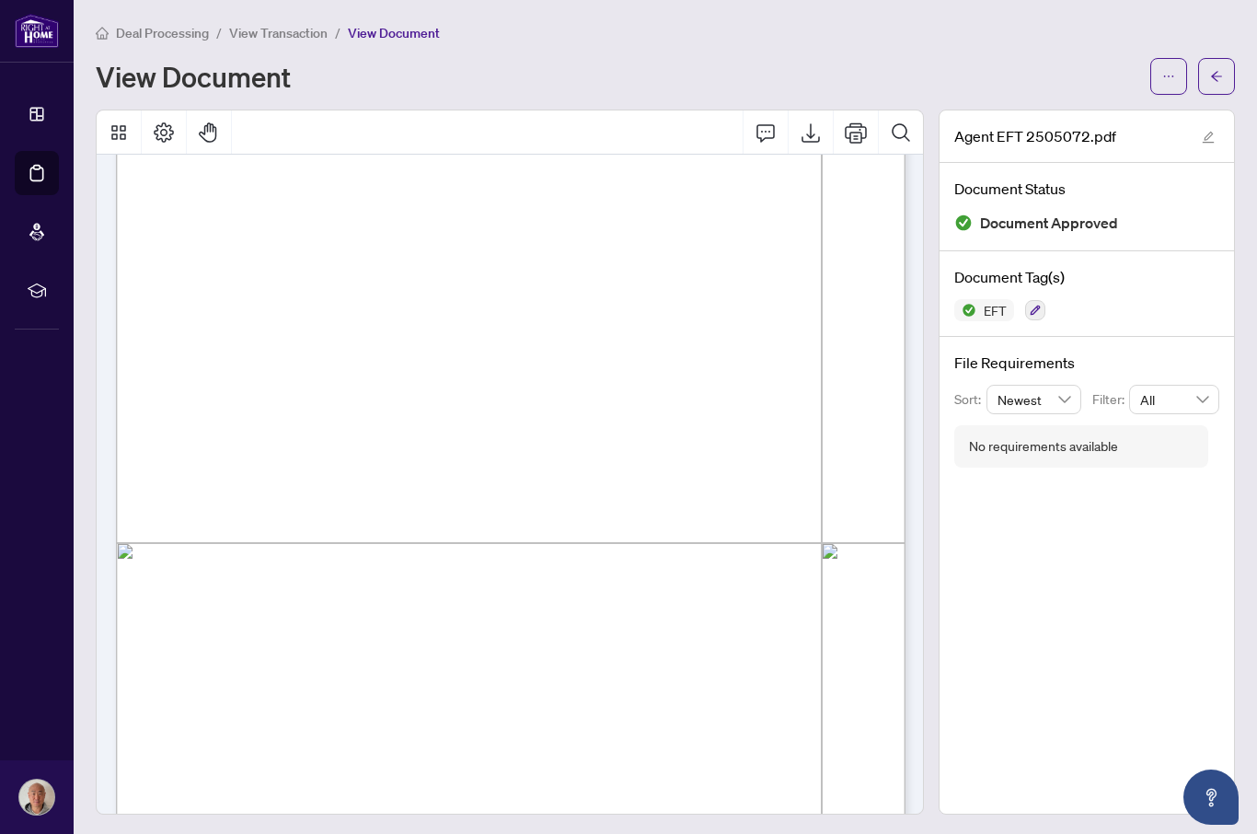
scroll to position [336, 0]
